Goal: Transaction & Acquisition: Purchase product/service

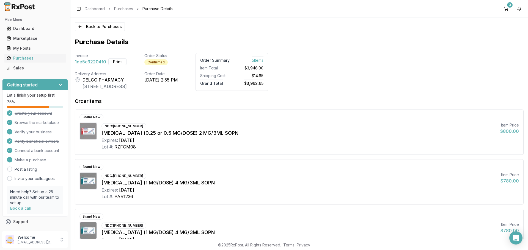
scroll to position [110, 0]
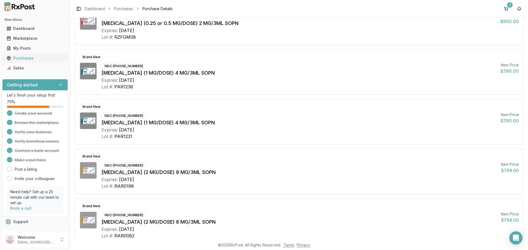
click at [22, 58] on div "Purchases" at bounding box center [35, 58] width 57 height 5
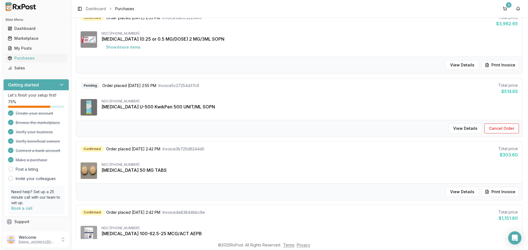
scroll to position [137, 0]
click at [505, 8] on button "3" at bounding box center [503, 8] width 9 height 9
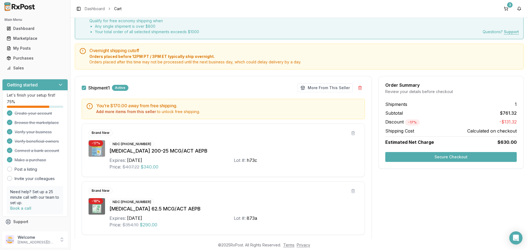
scroll to position [86, 0]
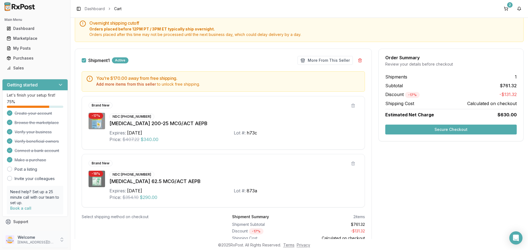
drag, startPoint x: 61, startPoint y: 243, endPoint x: 66, endPoint y: 241, distance: 5.0
click at [62, 243] on div "Welcome [EMAIL_ADDRESS][DOMAIN_NAME]" at bounding box center [35, 240] width 66 height 16
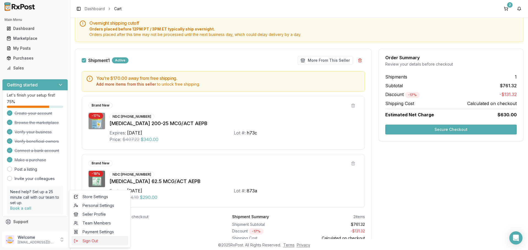
click at [92, 241] on span "Sign Out" at bounding box center [100, 241] width 52 height 5
